Goal: Book appointment/travel/reservation

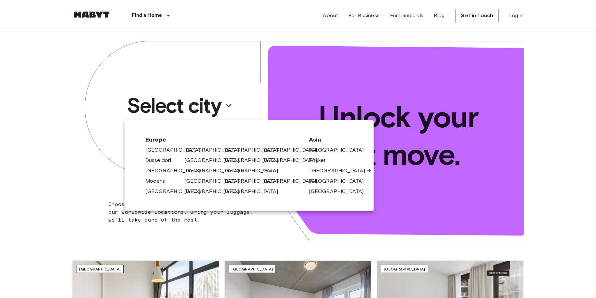
click at [317, 172] on link "[GEOGRAPHIC_DATA]" at bounding box center [341, 171] width 62 height 8
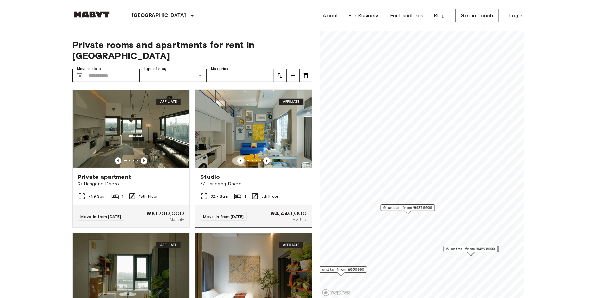
scroll to position [57, 0]
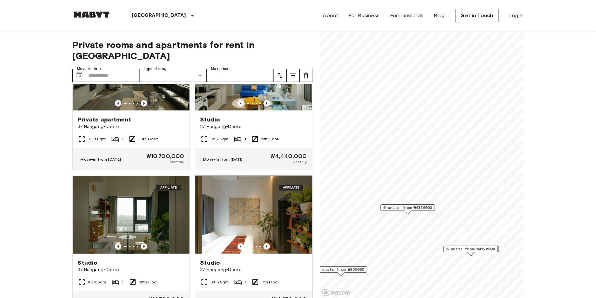
click at [267, 243] on icon "Previous image" at bounding box center [266, 246] width 6 height 6
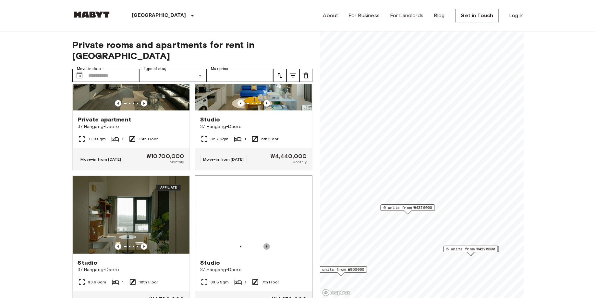
click at [267, 243] on icon "Previous image" at bounding box center [266, 246] width 6 height 6
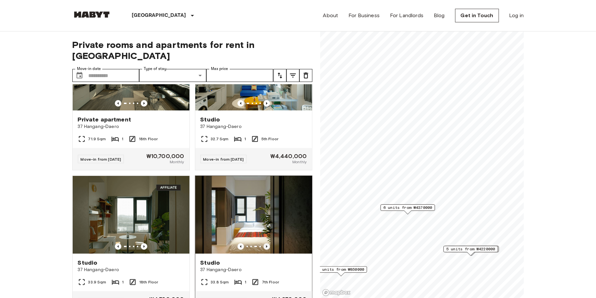
click at [267, 243] on icon "Previous image" at bounding box center [266, 246] width 6 height 6
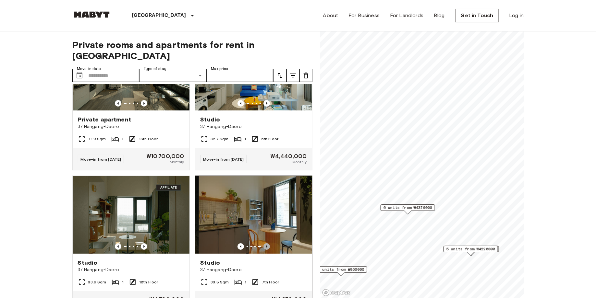
click at [267, 243] on icon "Previous image" at bounding box center [266, 246] width 6 height 6
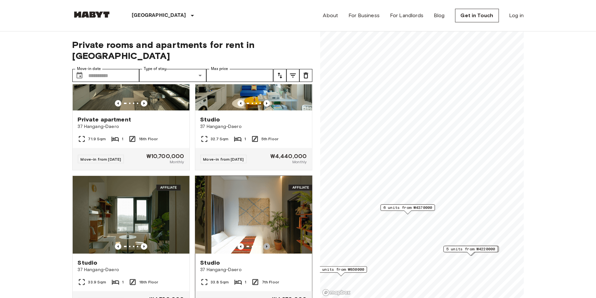
click at [267, 243] on icon "Previous image" at bounding box center [266, 246] width 6 height 6
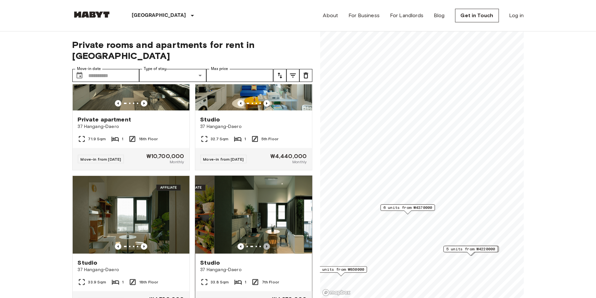
click at [267, 243] on icon "Previous image" at bounding box center [266, 246] width 6 height 6
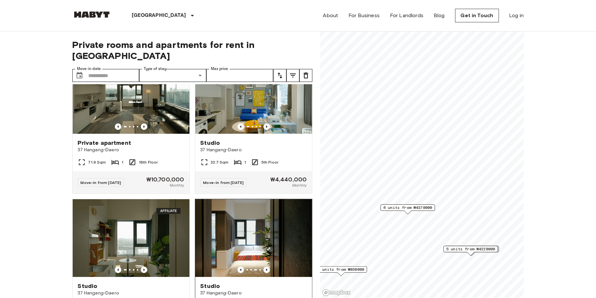
scroll to position [2, 0]
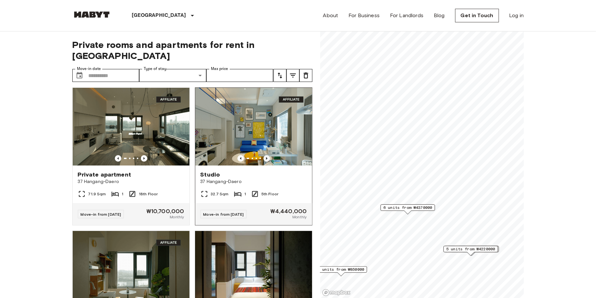
click at [267, 155] on icon "Previous image" at bounding box center [266, 158] width 6 height 6
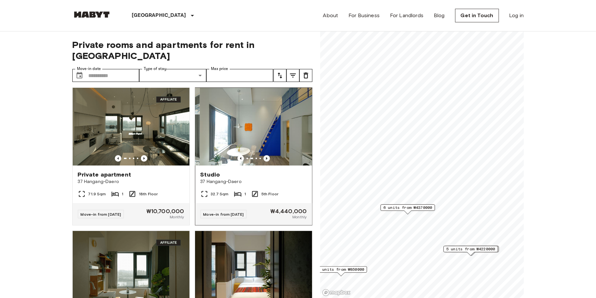
click at [267, 155] on icon "Previous image" at bounding box center [266, 158] width 6 height 6
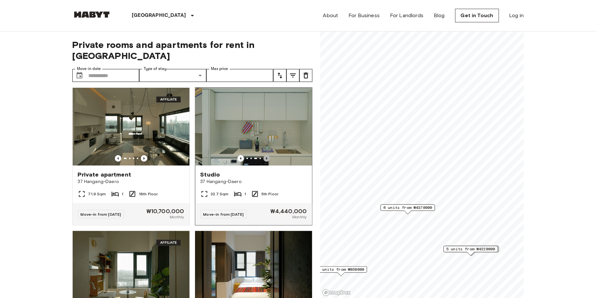
click at [267, 155] on icon "Previous image" at bounding box center [266, 158] width 6 height 6
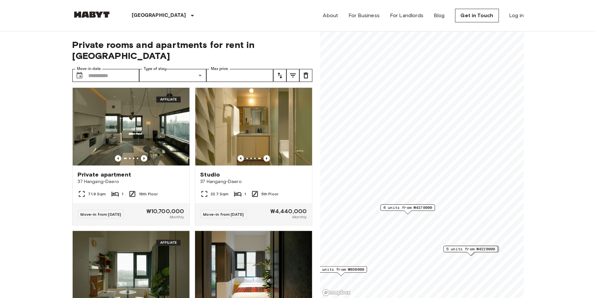
click at [401, 207] on span "6 units from ₩4370000" at bounding box center [407, 208] width 49 height 6
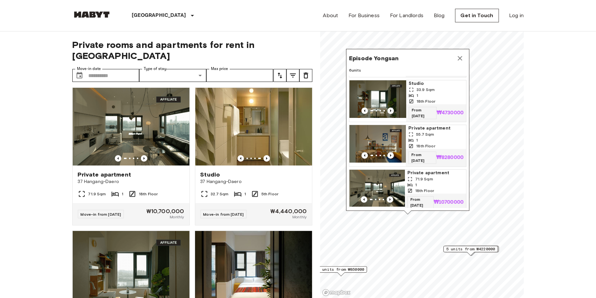
scroll to position [0, 0]
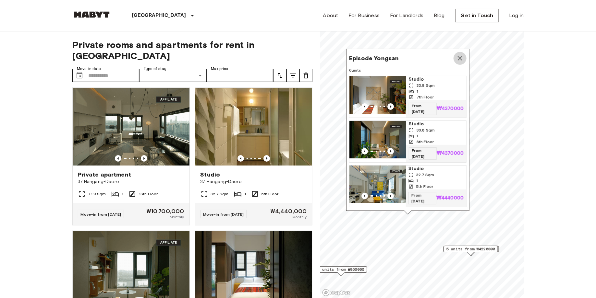
click at [459, 56] on icon "Map marker" at bounding box center [460, 58] width 8 height 8
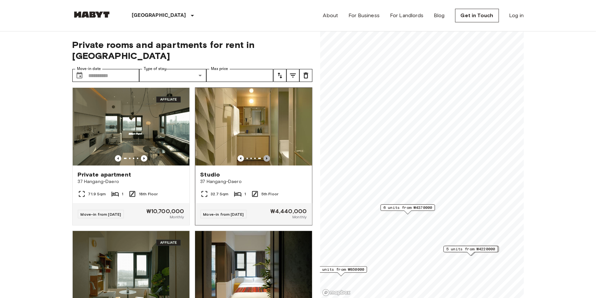
click at [266, 157] on icon "Previous image" at bounding box center [266, 158] width 1 height 3
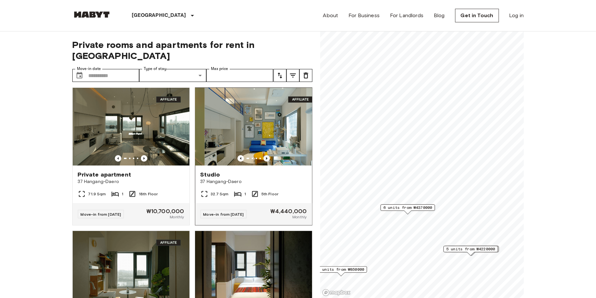
click at [266, 157] on icon "Previous image" at bounding box center [266, 158] width 1 height 3
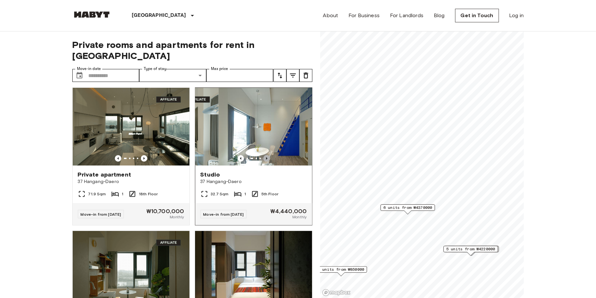
click at [266, 157] on icon "Previous image" at bounding box center [266, 158] width 1 height 3
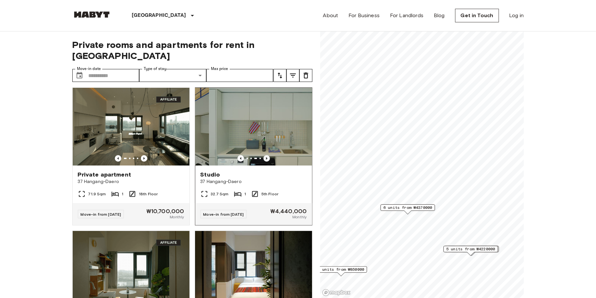
click at [266, 157] on icon "Previous image" at bounding box center [266, 158] width 1 height 3
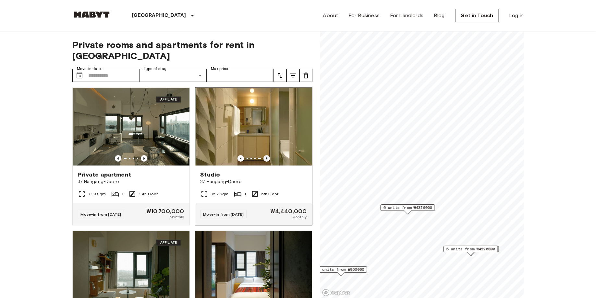
click at [266, 157] on icon "Previous image" at bounding box center [266, 158] width 1 height 3
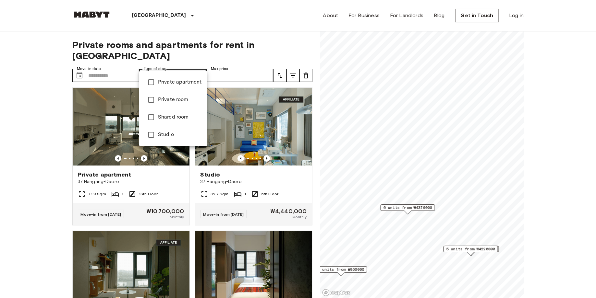
click at [166, 46] on div at bounding box center [298, 149] width 596 height 298
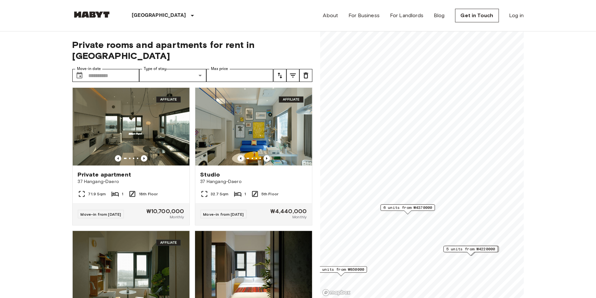
click at [166, 46] on div "Private apartment Private room Shared room Studio" at bounding box center [298, 149] width 596 height 298
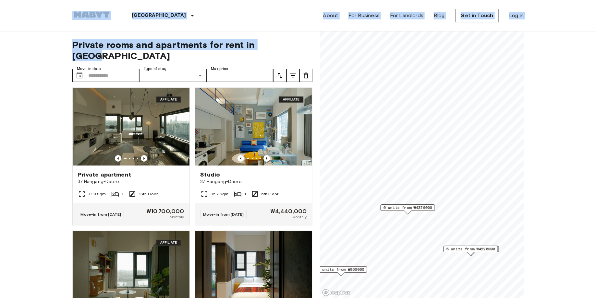
drag, startPoint x: 288, startPoint y: 46, endPoint x: 47, endPoint y: -1, distance: 245.1
click at [54, 9] on header "[GEOGRAPHIC_DATA] [GEOGRAPHIC_DATA] [GEOGRAPHIC_DATA] [GEOGRAPHIC_DATA] [GEOGRA…" at bounding box center [298, 15] width 596 height 31
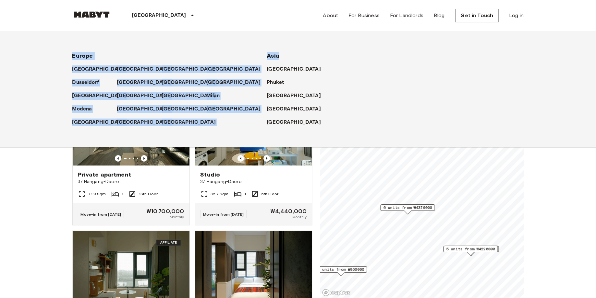
drag, startPoint x: 296, startPoint y: 58, endPoint x: 80, endPoint y: 47, distance: 216.5
click at [80, 47] on div "[GEOGRAPHIC_DATA] [GEOGRAPHIC_DATA] [GEOGRAPHIC_DATA] [GEOGRAPHIC_DATA] [GEOGRA…" at bounding box center [290, 89] width 467 height 116
click at [151, 41] on div "[GEOGRAPHIC_DATA] [GEOGRAPHIC_DATA] [GEOGRAPHIC_DATA] [GEOGRAPHIC_DATA] [GEOGRA…" at bounding box center [290, 89] width 467 height 116
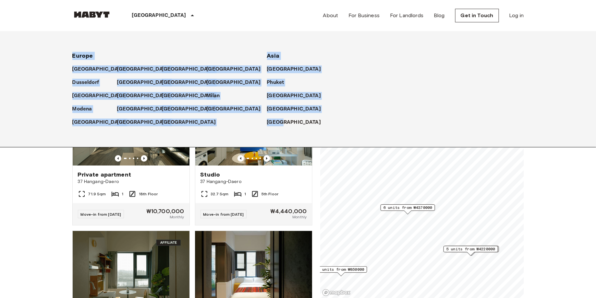
drag, startPoint x: 145, startPoint y: 39, endPoint x: 307, endPoint y: 139, distance: 189.9
click at [307, 139] on div "[GEOGRAPHIC_DATA] [GEOGRAPHIC_DATA] [GEOGRAPHIC_DATA] [GEOGRAPHIC_DATA] [GEOGRA…" at bounding box center [290, 89] width 467 height 116
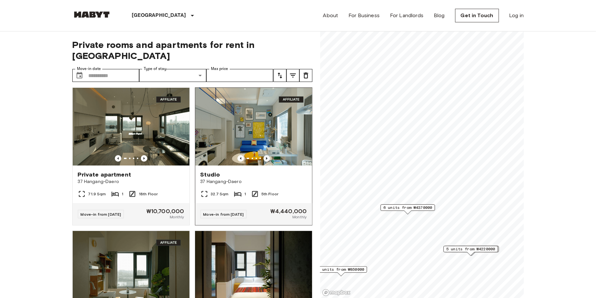
click at [268, 155] on icon "Previous image" at bounding box center [266, 158] width 6 height 6
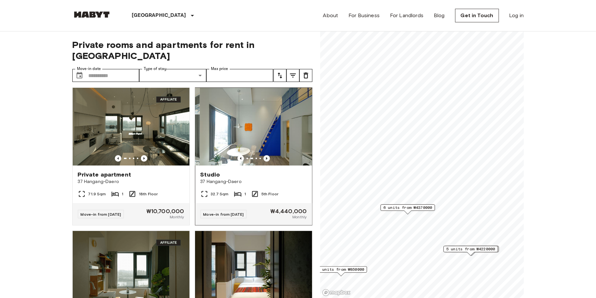
click at [268, 155] on icon "Previous image" at bounding box center [266, 158] width 6 height 6
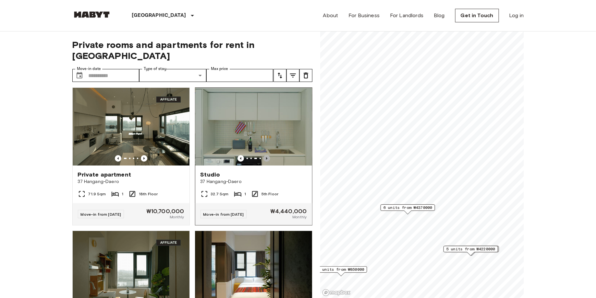
click at [268, 155] on icon "Previous image" at bounding box center [266, 158] width 6 height 6
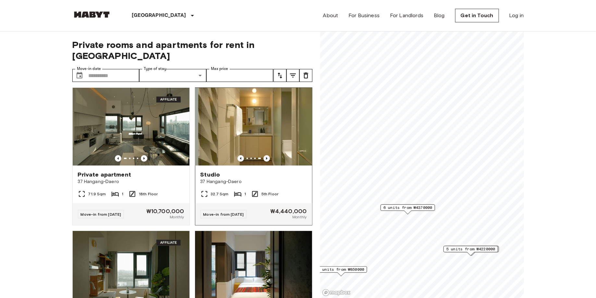
click at [267, 155] on icon "Previous image" at bounding box center [266, 158] width 6 height 6
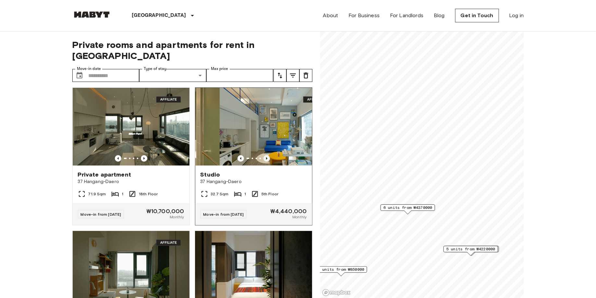
click at [267, 155] on icon "Previous image" at bounding box center [266, 158] width 6 height 6
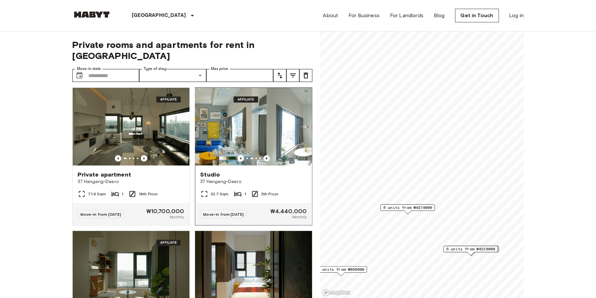
click at [267, 155] on icon "Previous image" at bounding box center [266, 158] width 6 height 6
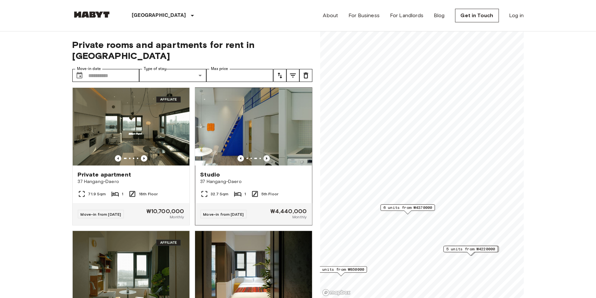
click at [267, 155] on icon "Previous image" at bounding box center [266, 158] width 6 height 6
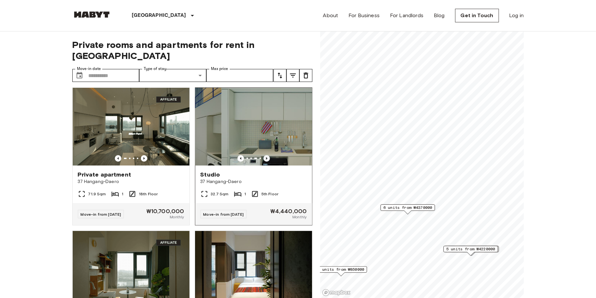
click at [267, 155] on icon "Previous image" at bounding box center [266, 158] width 6 height 6
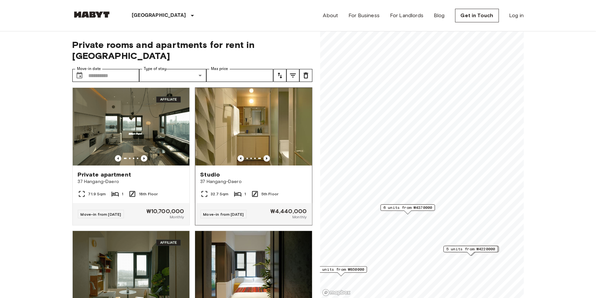
click at [267, 155] on icon "Previous image" at bounding box center [266, 158] width 6 height 6
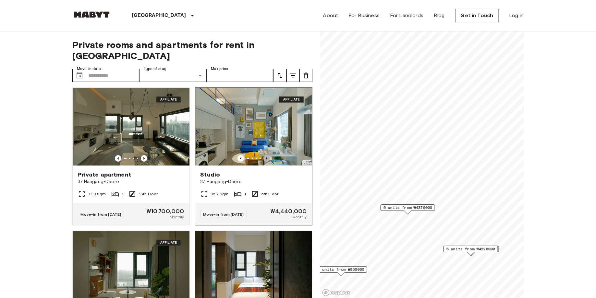
click at [267, 155] on icon "Previous image" at bounding box center [266, 158] width 6 height 6
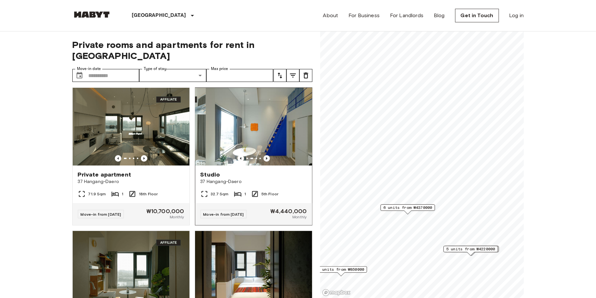
click at [267, 155] on icon "Previous image" at bounding box center [266, 158] width 6 height 6
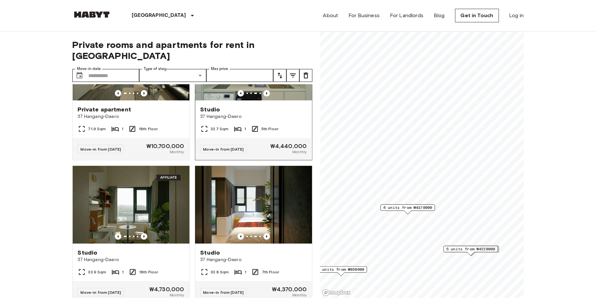
scroll to position [76, 0]
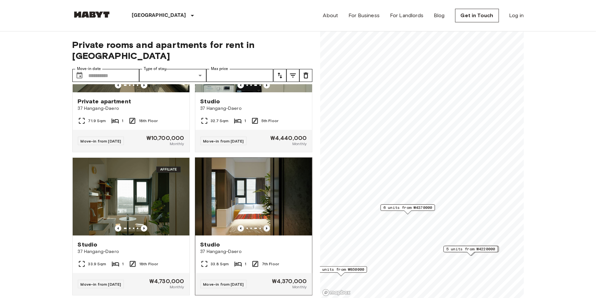
click at [267, 225] on icon "Previous image" at bounding box center [266, 228] width 6 height 6
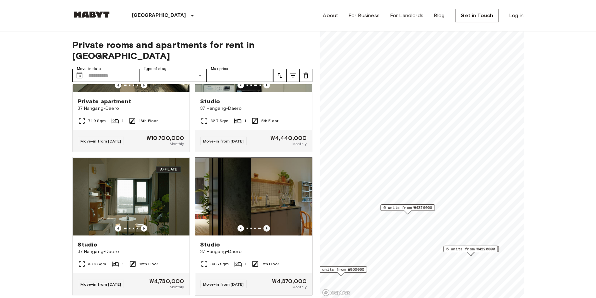
click at [267, 225] on icon "Previous image" at bounding box center [266, 228] width 6 height 6
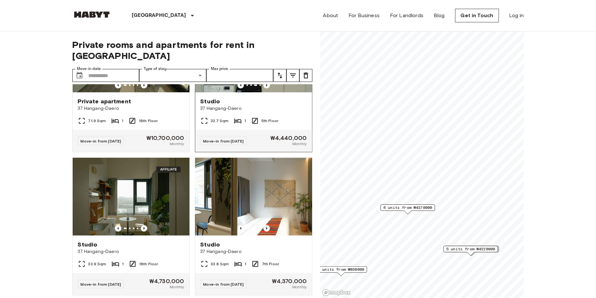
scroll to position [0, 0]
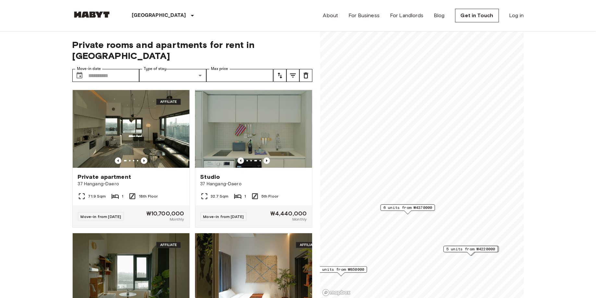
click at [136, 48] on span "Private rooms and apartments for rent in [GEOGRAPHIC_DATA]" at bounding box center [192, 50] width 240 height 22
